Goal: Transaction & Acquisition: Purchase product/service

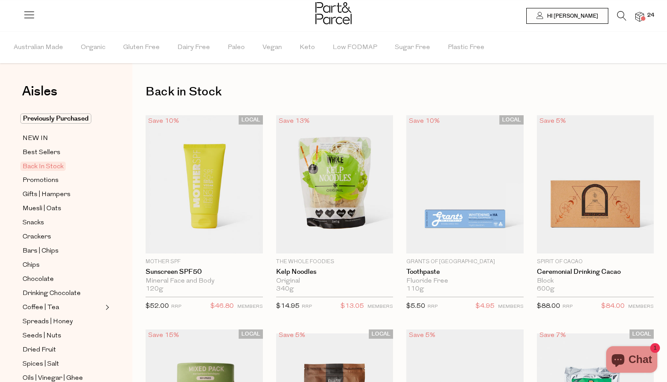
click at [639, 16] on img at bounding box center [639, 17] width 9 height 10
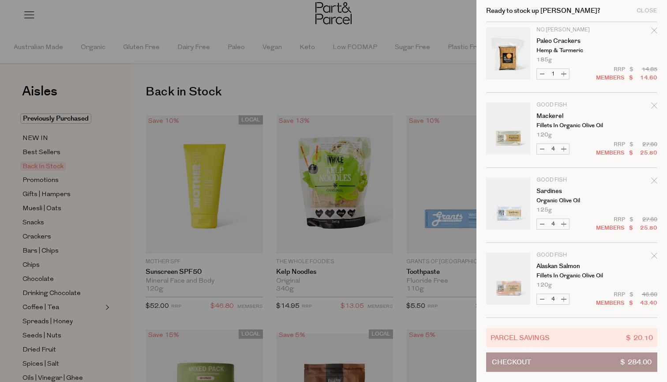
scroll to position [604, 0]
click at [568, 298] on button "Increase Alaskan Salmon" at bounding box center [563, 299] width 11 height 10
type input "5"
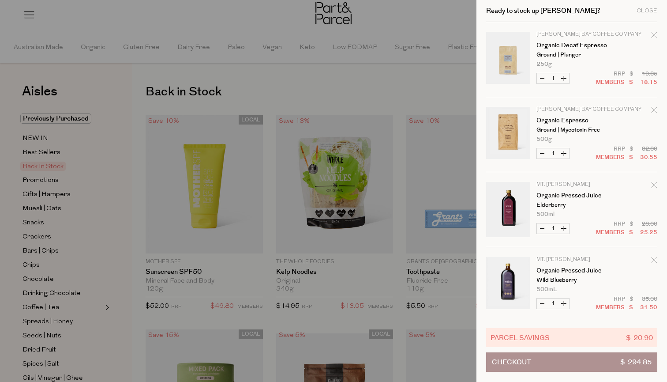
scroll to position [0, 0]
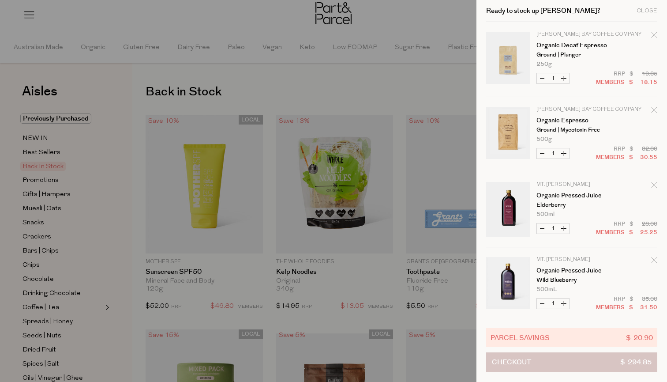
click at [510, 361] on span "Checkout" at bounding box center [511, 361] width 39 height 19
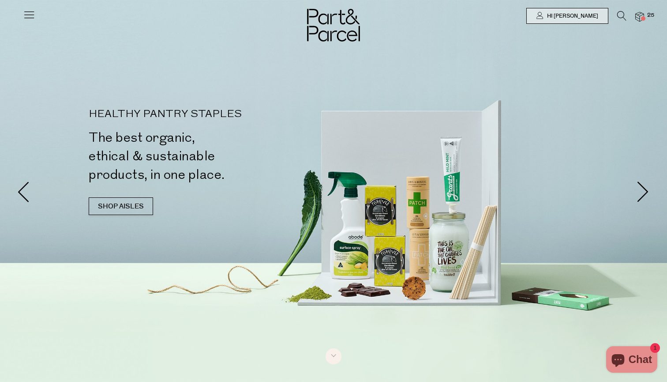
click at [644, 17] on span at bounding box center [643, 18] width 4 height 4
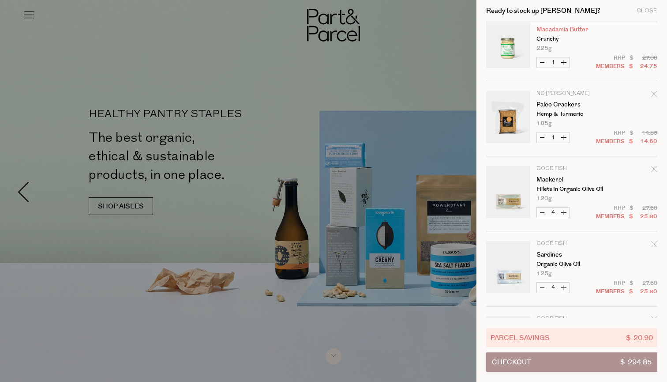
scroll to position [544, 0]
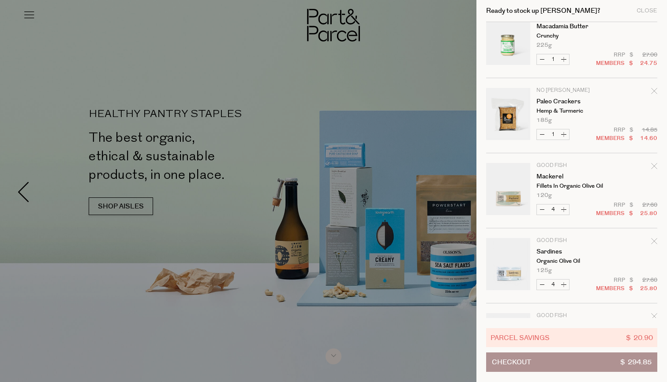
click at [561, 89] on p "No [PERSON_NAME]" at bounding box center [570, 90] width 68 height 5
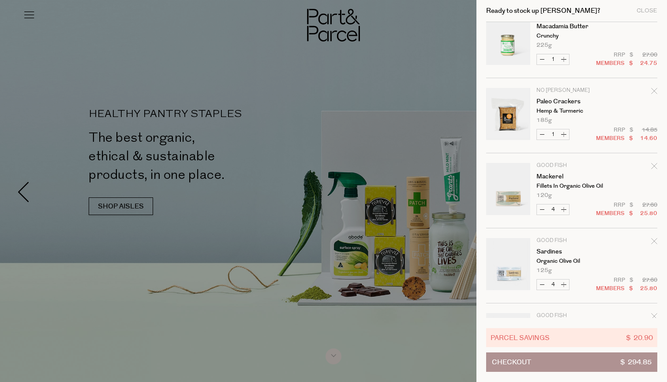
click at [419, 64] on div at bounding box center [333, 191] width 667 height 382
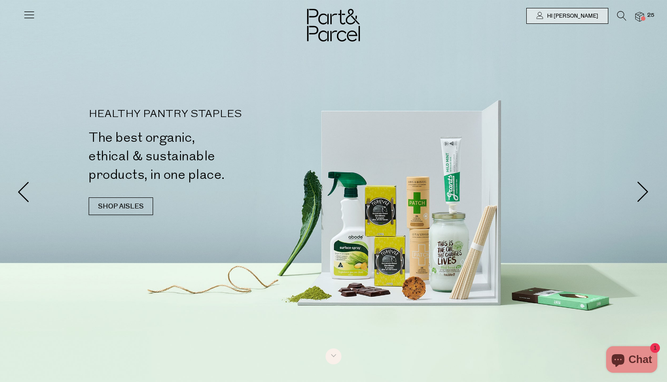
click at [624, 17] on icon at bounding box center [621, 16] width 9 height 10
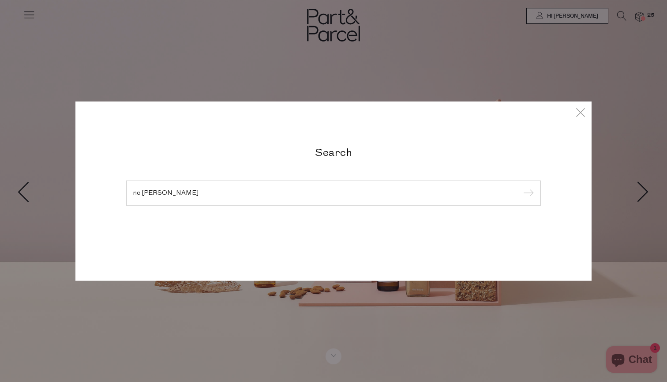
type input "no grainer"
click at [527, 193] on input "submit" at bounding box center [526, 193] width 13 height 13
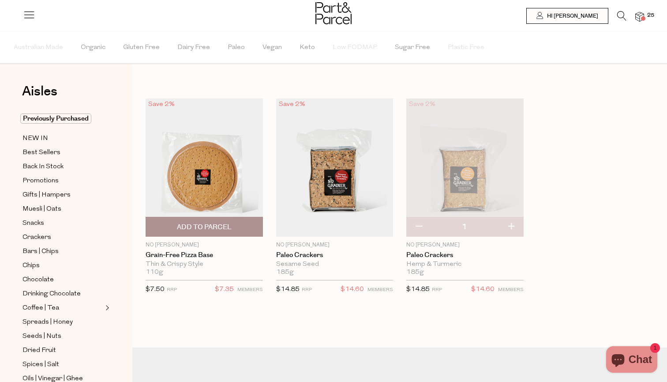
click at [211, 226] on span "Add To Parcel" at bounding box center [204, 226] width 55 height 9
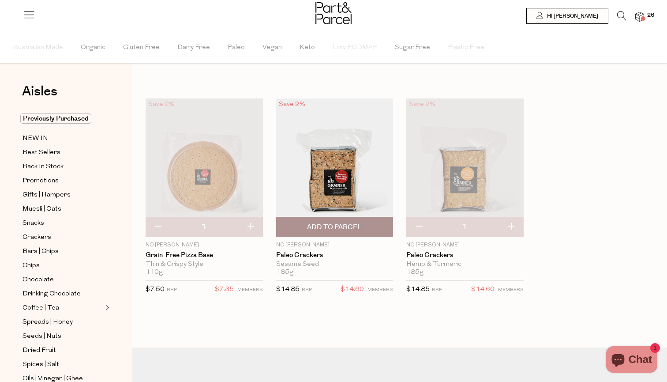
click at [328, 228] on span "Add To Parcel" at bounding box center [334, 226] width 55 height 9
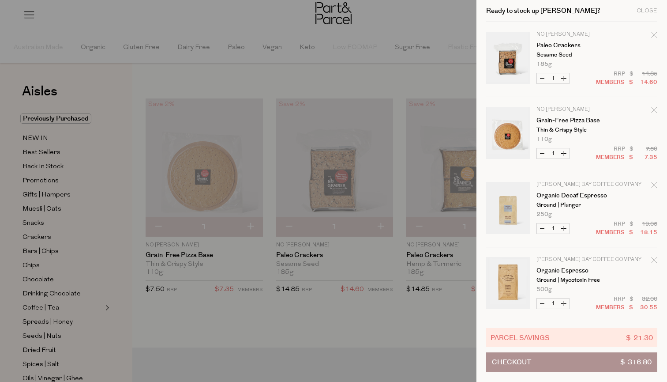
click at [564, 152] on button "Increase Grain-Free Pizza Base" at bounding box center [563, 153] width 11 height 10
type input "2"
click at [564, 153] on button "Increase Grain-Free Pizza Base" at bounding box center [563, 153] width 11 height 10
type input "3"
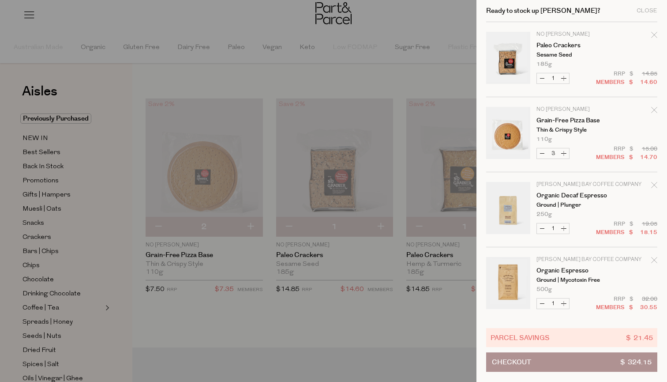
type input "3"
click at [565, 153] on button "Increase Grain-Free Pizza Base" at bounding box center [563, 153] width 11 height 10
type input "4"
click at [564, 154] on button "Increase Grain-Free Pizza Base" at bounding box center [563, 153] width 11 height 10
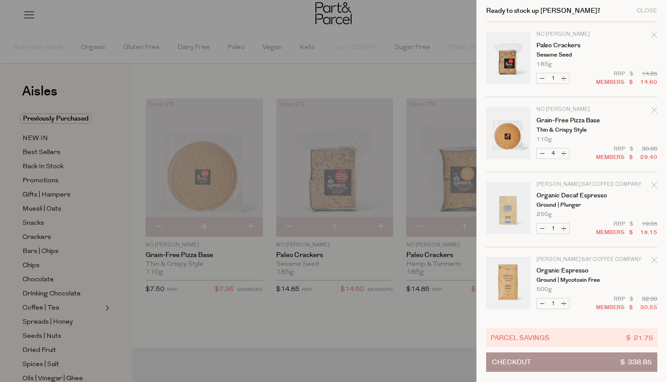
type input "5"
click at [564, 153] on button "Increase Grain-Free Pizza Base" at bounding box center [563, 153] width 11 height 10
type input "6"
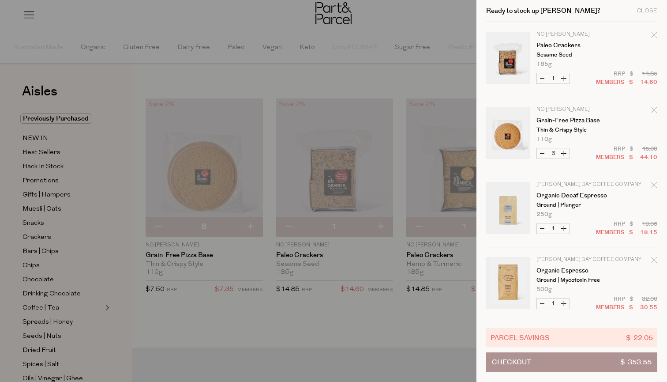
click at [542, 155] on button "Decrease Grain-Free Pizza Base" at bounding box center [542, 153] width 11 height 10
type input "5"
click at [544, 154] on button "Decrease Grain-Free Pizza Base" at bounding box center [542, 153] width 11 height 10
type input "4"
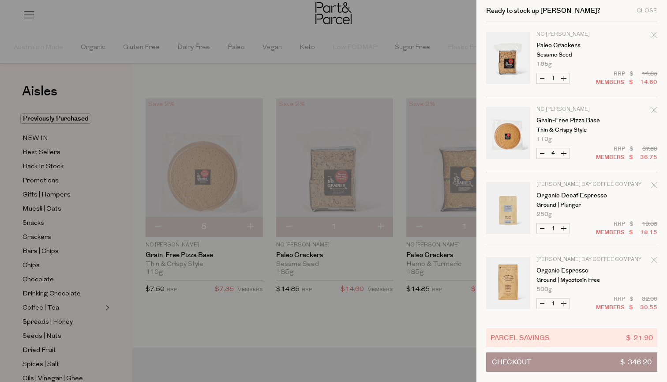
type input "4"
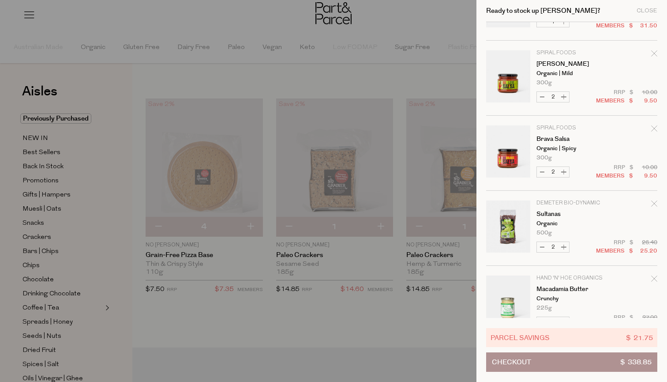
scroll to position [555, 0]
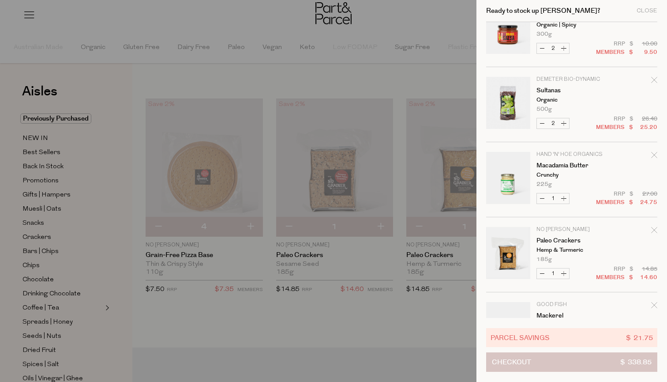
click at [522, 364] on span "Checkout" at bounding box center [511, 361] width 39 height 19
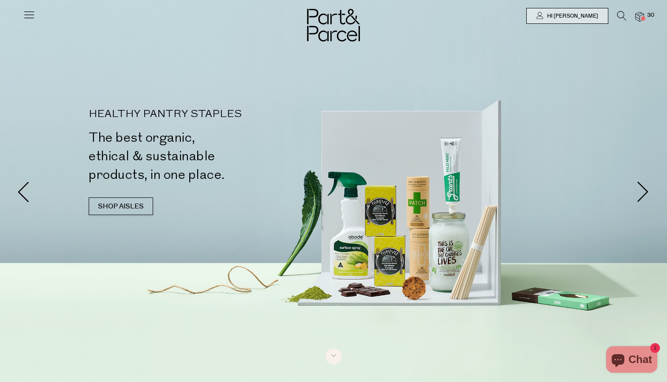
click at [644, 15] on img at bounding box center [639, 17] width 9 height 10
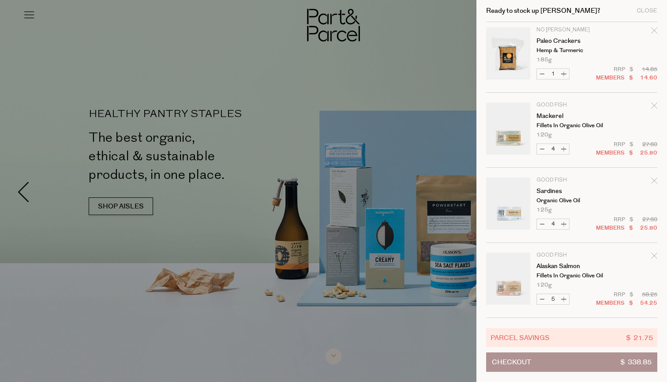
scroll to position [754, 0]
